Goal: Task Accomplishment & Management: Use online tool/utility

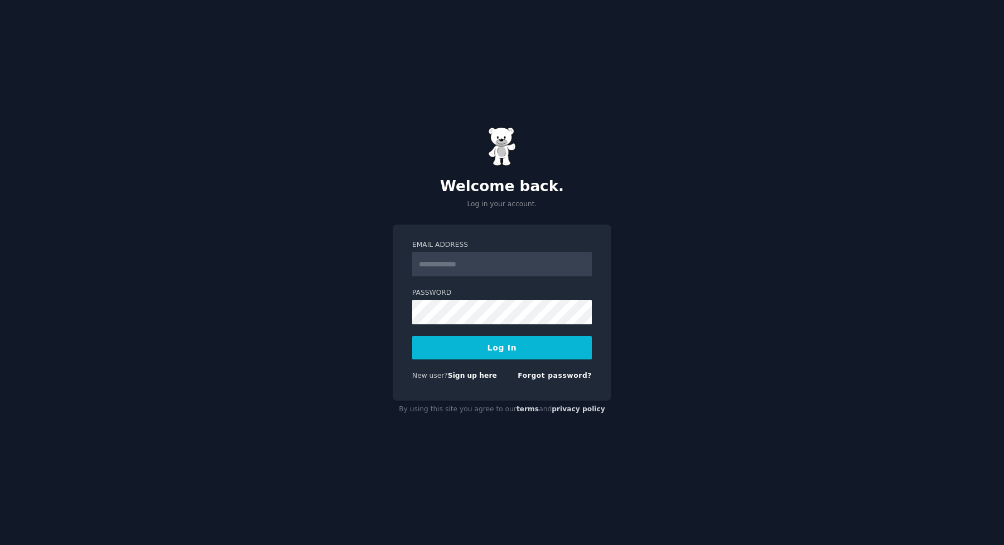
click at [0, 545] on com-1password-button at bounding box center [0, 545] width 0 height 0
type input "**********"
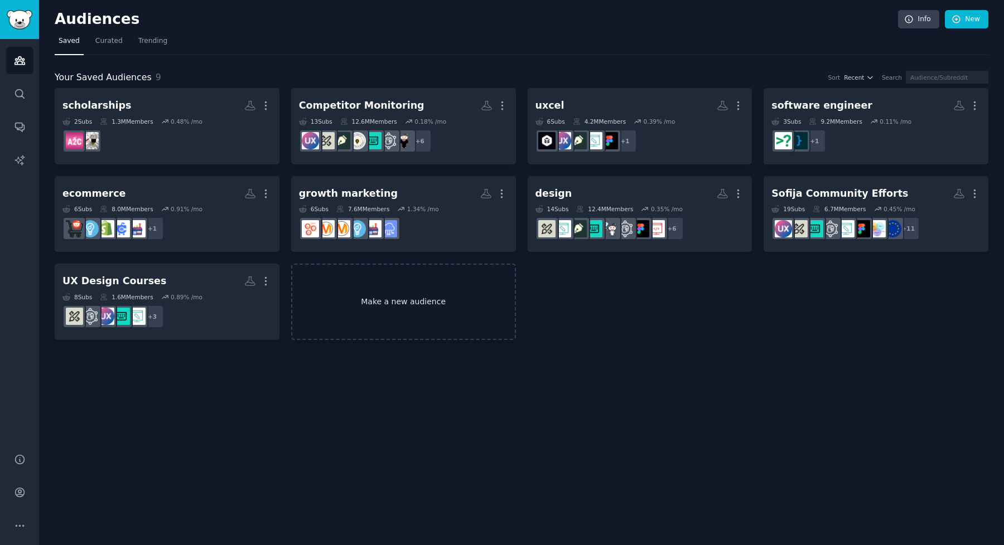
click at [371, 306] on link "Make a new audience" at bounding box center [403, 302] width 225 height 76
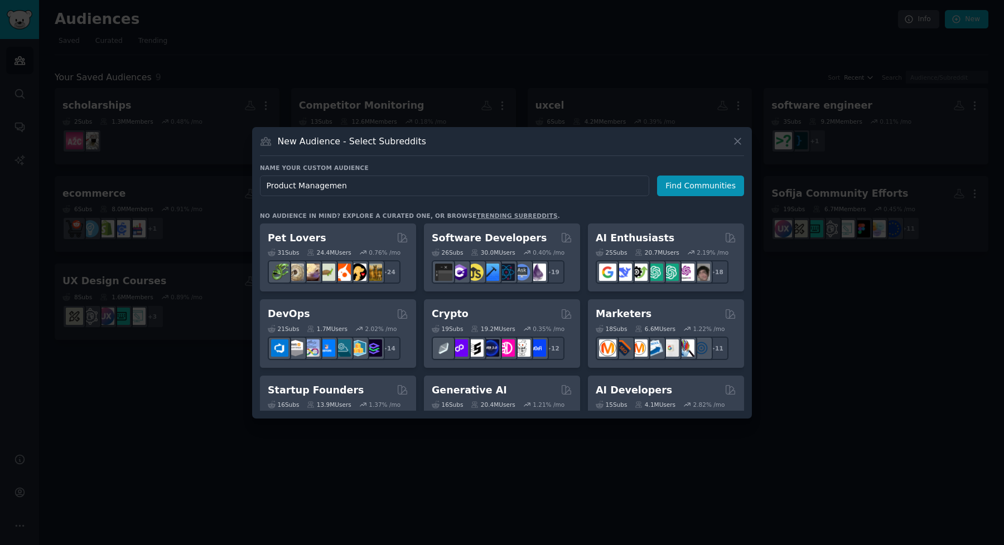
type input "Product Management"
click button "Find Communities" at bounding box center [700, 186] width 87 height 21
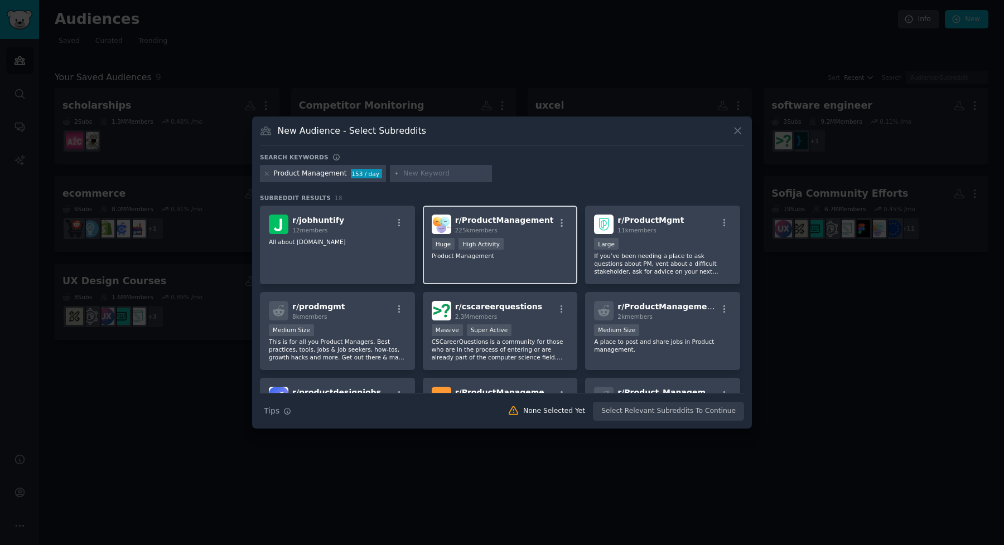
click at [515, 233] on div "225k members" at bounding box center [504, 230] width 99 height 8
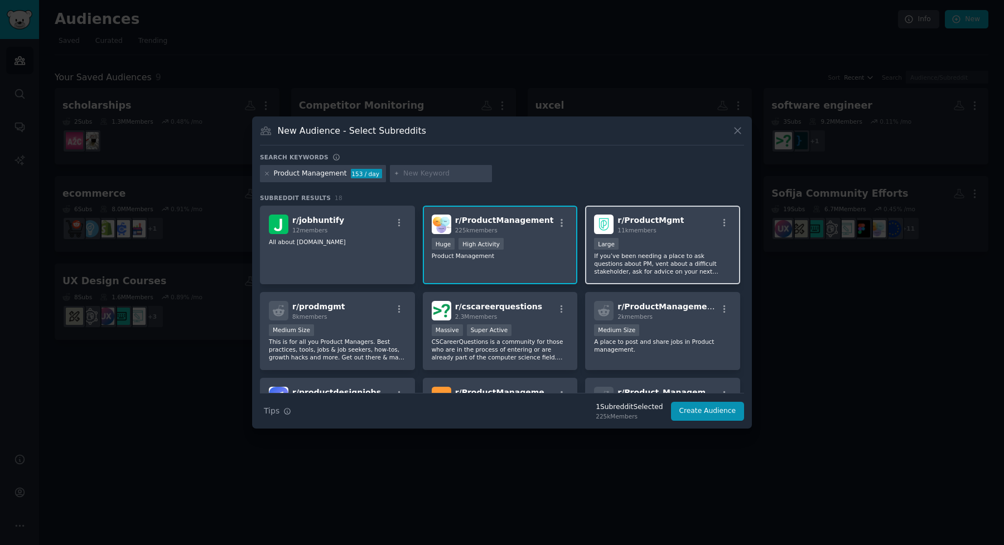
click at [632, 236] on div "r/ ProductMgmt 11k members Large If you’ve been needing a place to ask question…" at bounding box center [662, 245] width 155 height 79
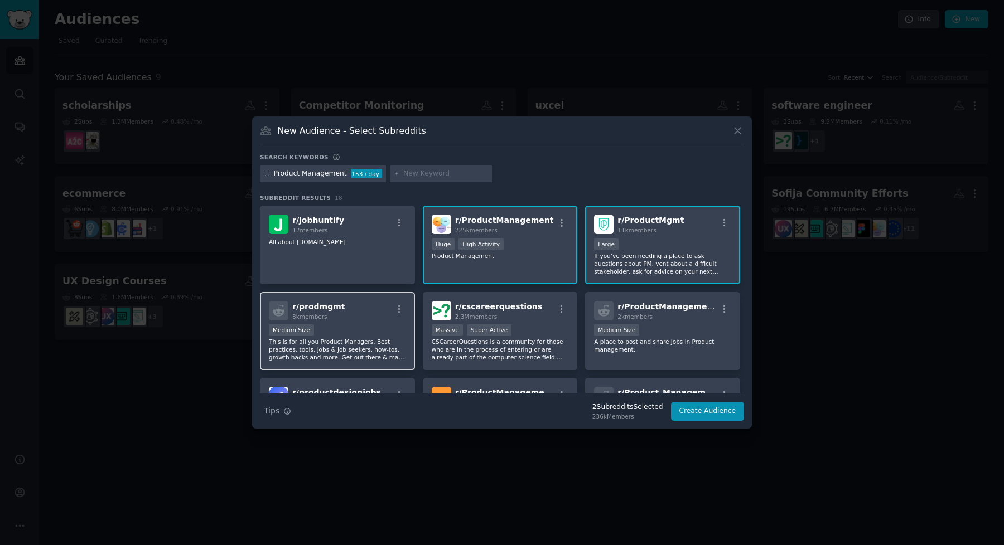
click at [368, 337] on div "Medium Size" at bounding box center [337, 332] width 137 height 14
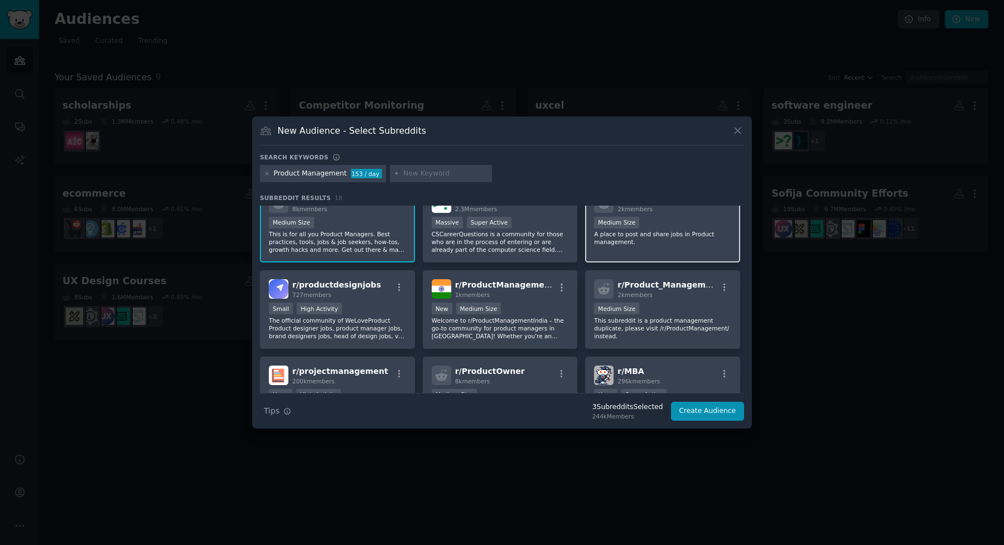
scroll to position [109, 0]
click at [674, 227] on div "1000 - 10,000 members Medium Size" at bounding box center [662, 223] width 137 height 14
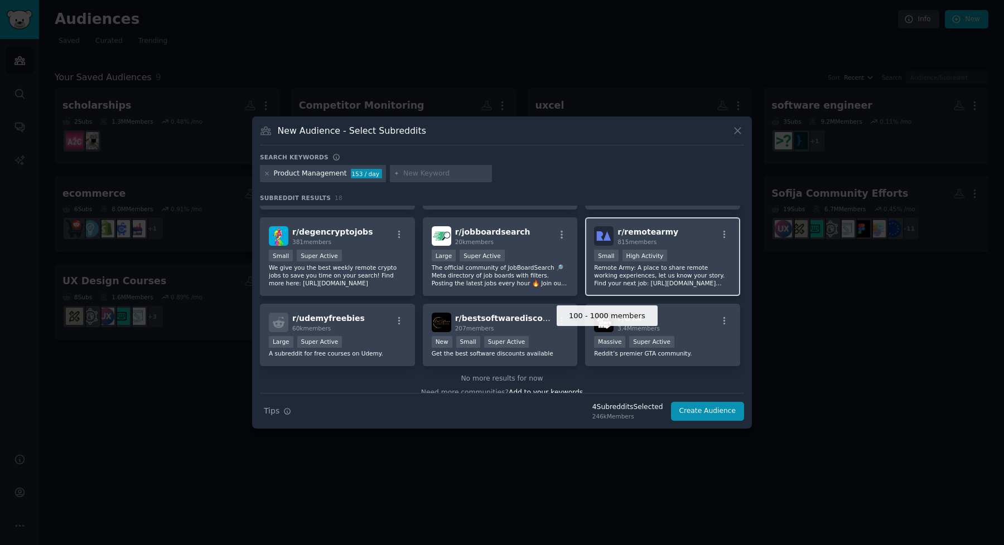
scroll to position [344, 0]
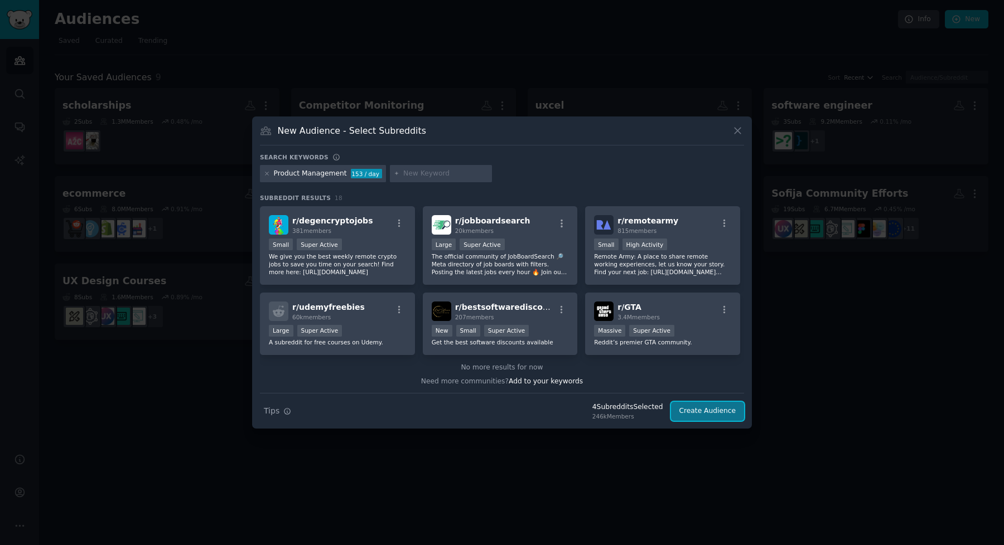
click at [714, 414] on button "Create Audience" at bounding box center [708, 411] width 74 height 19
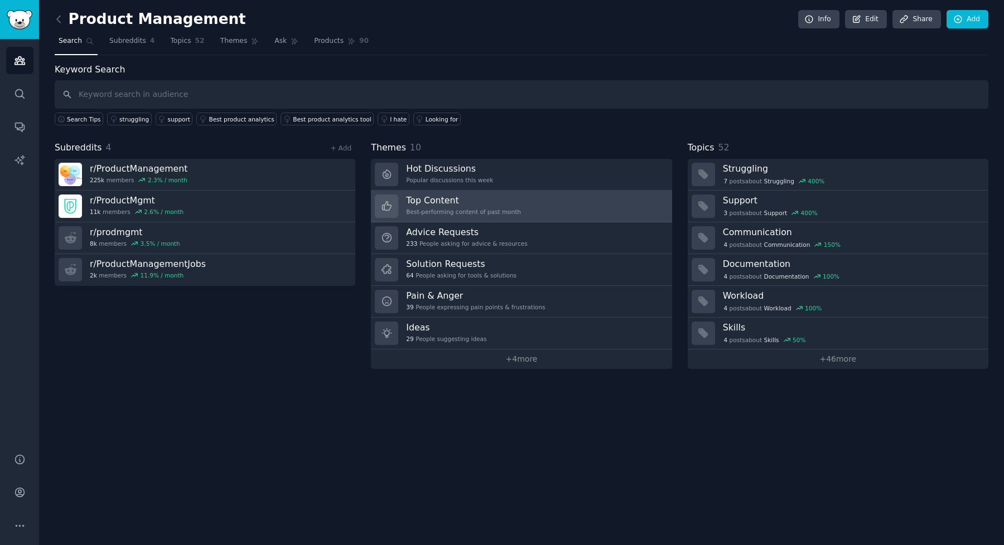
click at [499, 214] on div "Best-performing content of past month" at bounding box center [463, 212] width 115 height 8
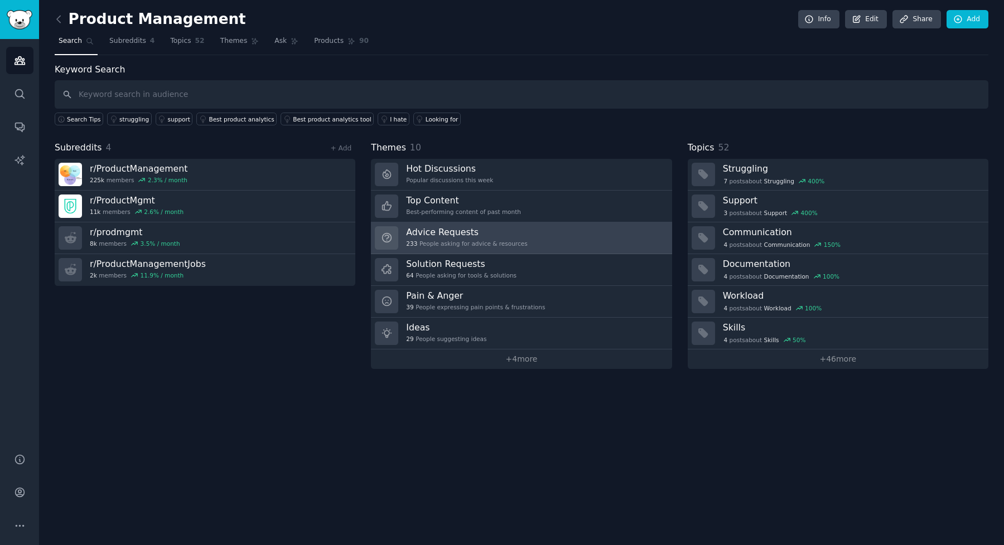
click at [496, 233] on h3 "Advice Requests" at bounding box center [466, 232] width 121 height 12
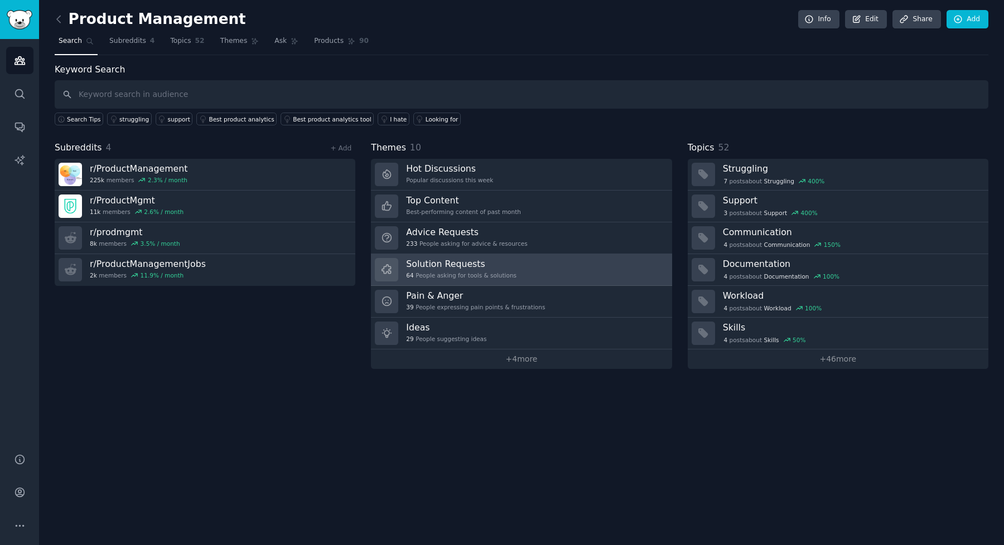
click at [529, 270] on link "Solution Requests 64 People asking for tools & solutions" at bounding box center [521, 270] width 301 height 32
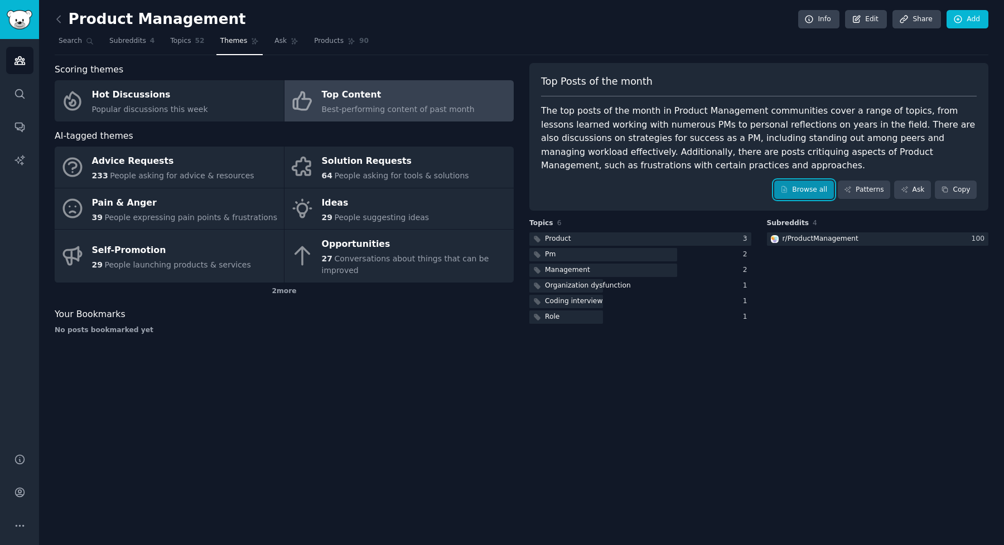
click at [803, 197] on link "Browse all" at bounding box center [804, 190] width 60 height 19
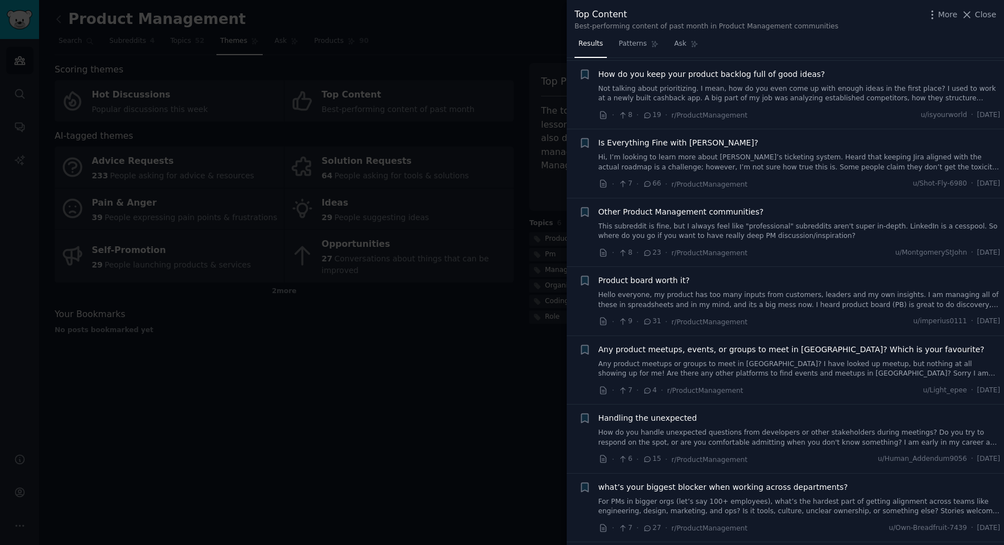
scroll to position [3715, 0]
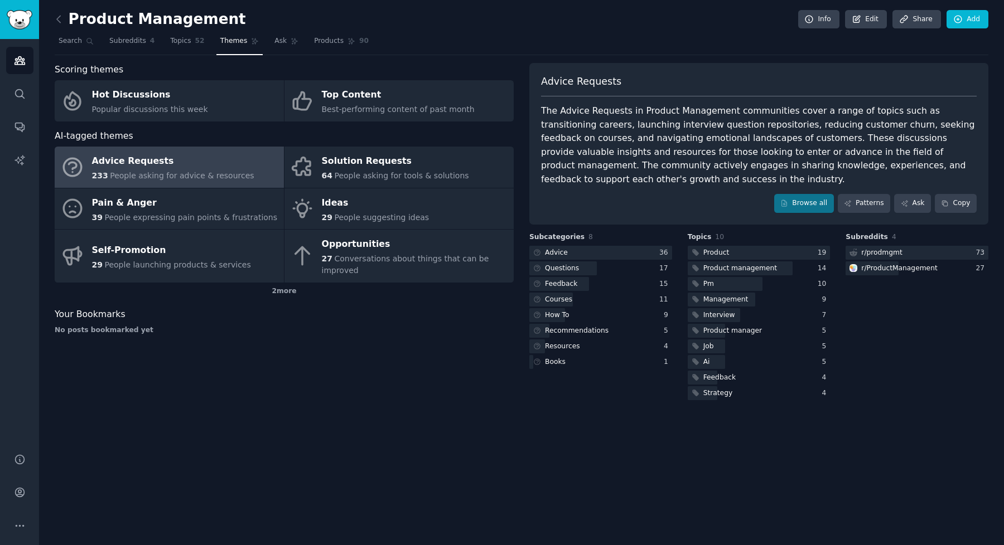
click at [430, 29] on div "Product Management Info Edit Share Add" at bounding box center [521, 21] width 933 height 23
